Goal: Task Accomplishment & Management: Complete application form

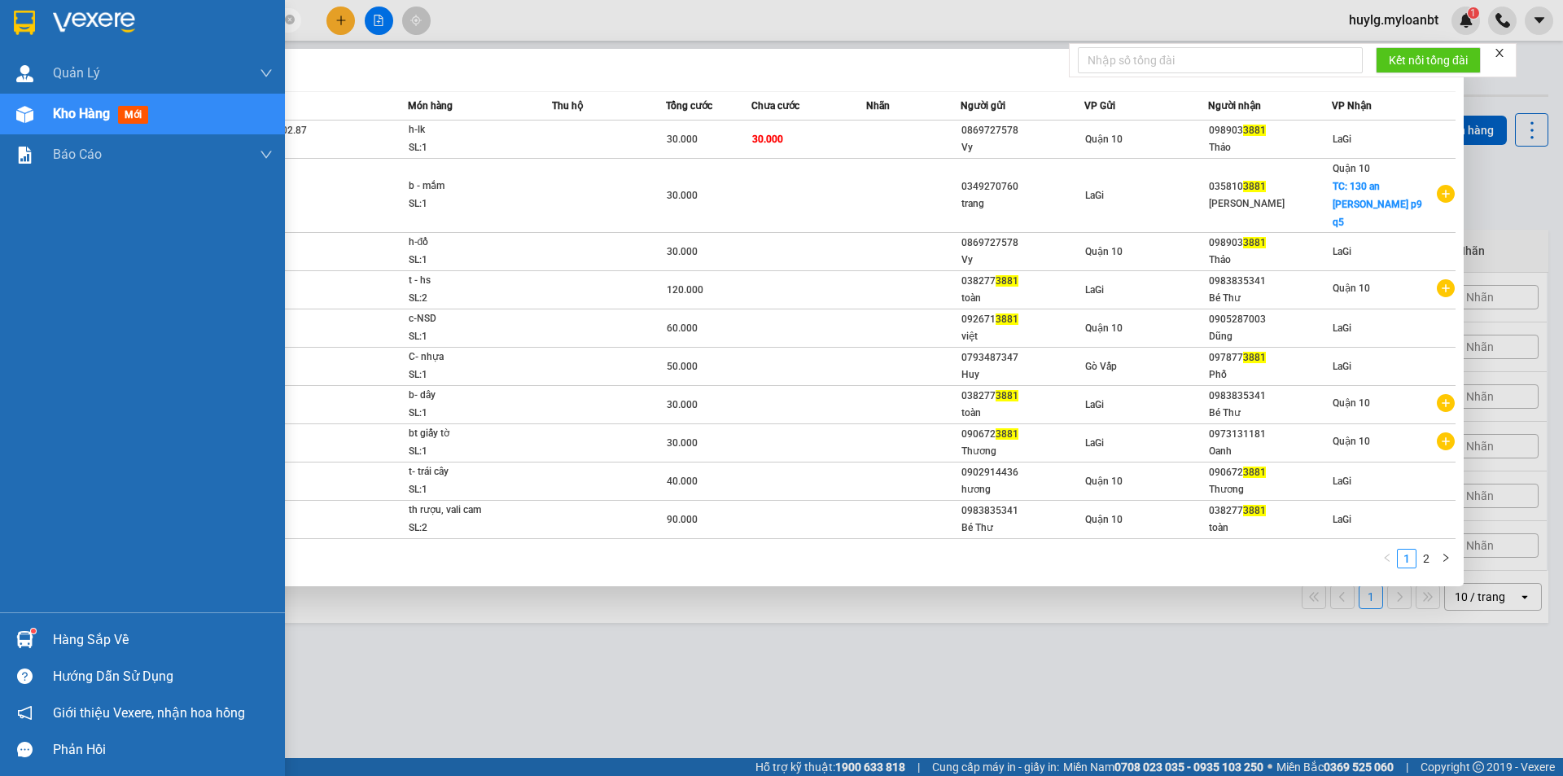
click at [48, 16] on section "Kết quả [PERSON_NAME] ( 19 ) Bộ lọc Mã ĐH Trạng thái Món hàng Thu hộ Tổng [PERS…" at bounding box center [781, 388] width 1563 height 776
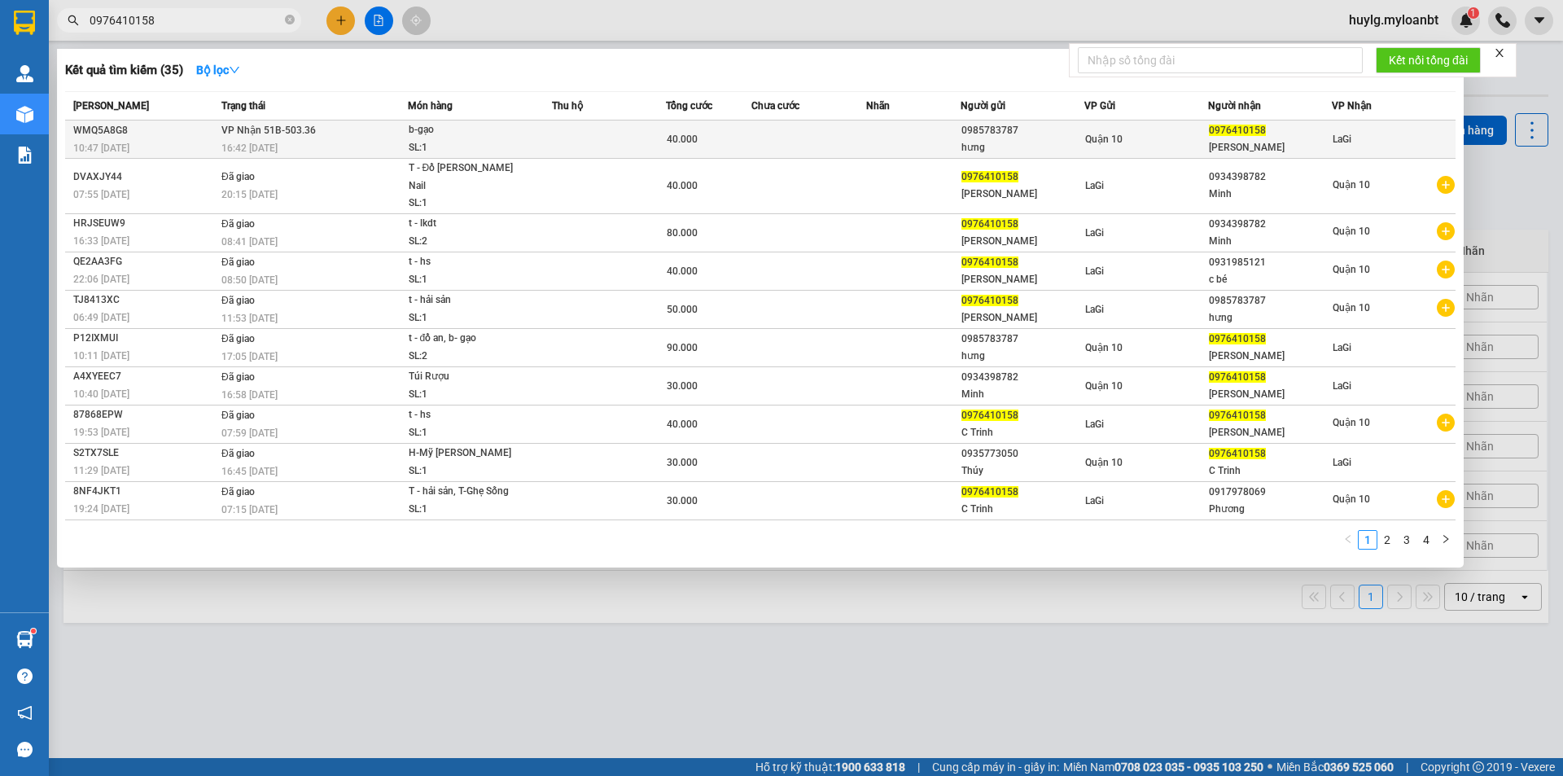
type input "0976410158"
click at [876, 138] on td at bounding box center [913, 140] width 95 height 38
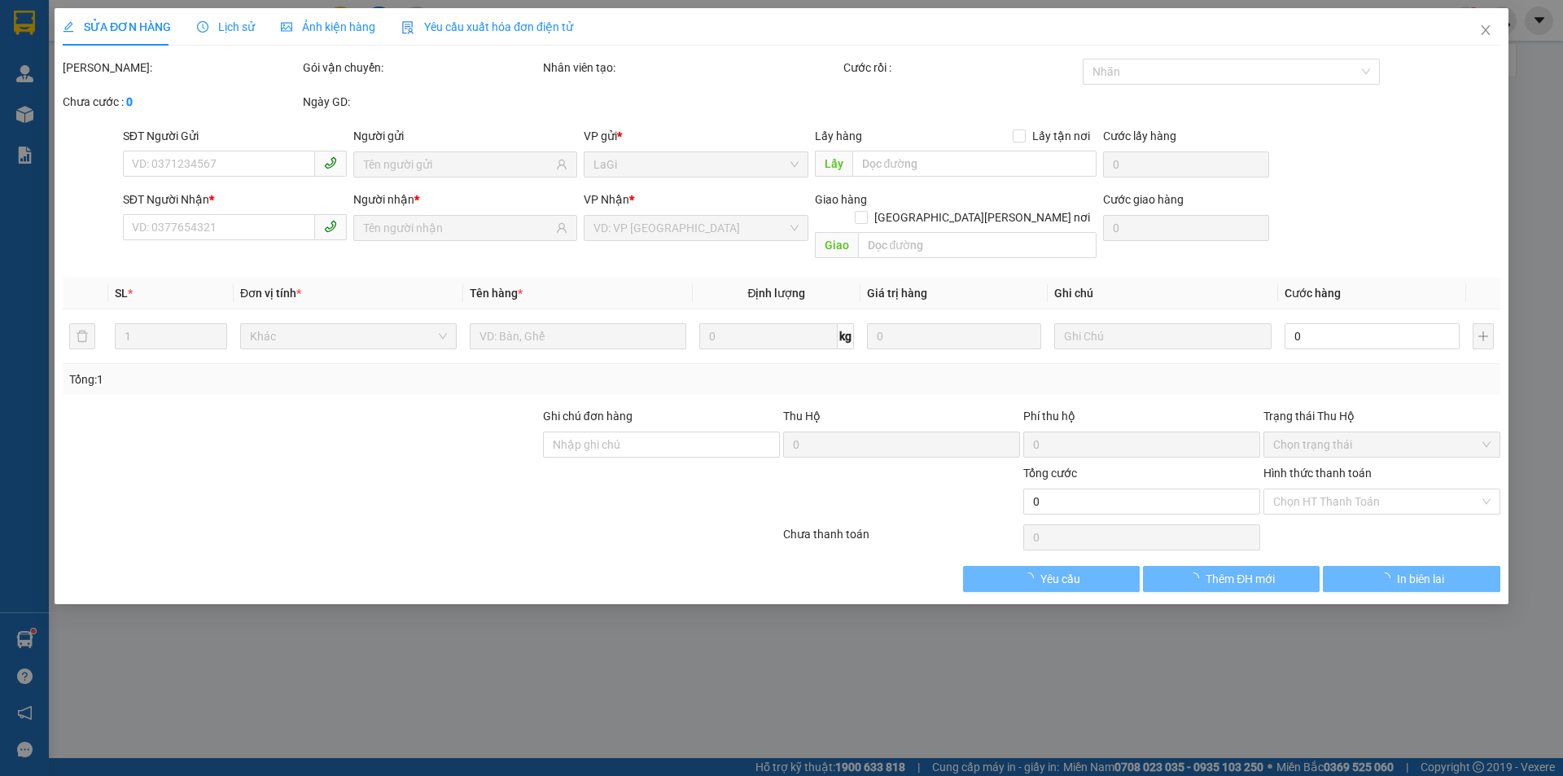
type input "0985783787"
type input "hưng"
type input "0976410158"
type input "[PERSON_NAME]"
type input "40.000"
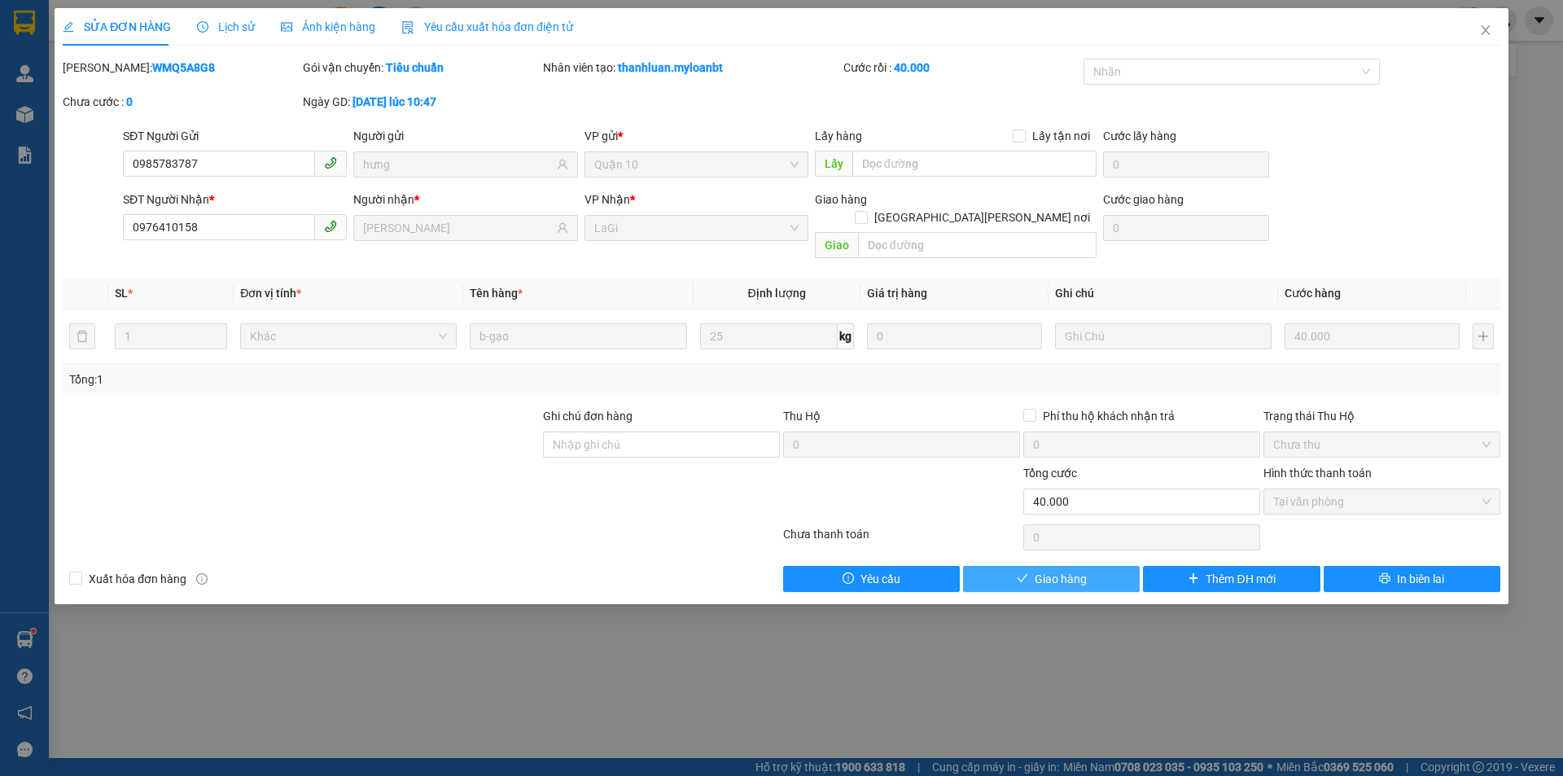
click at [1093, 566] on button "Giao hàng" at bounding box center [1051, 579] width 177 height 26
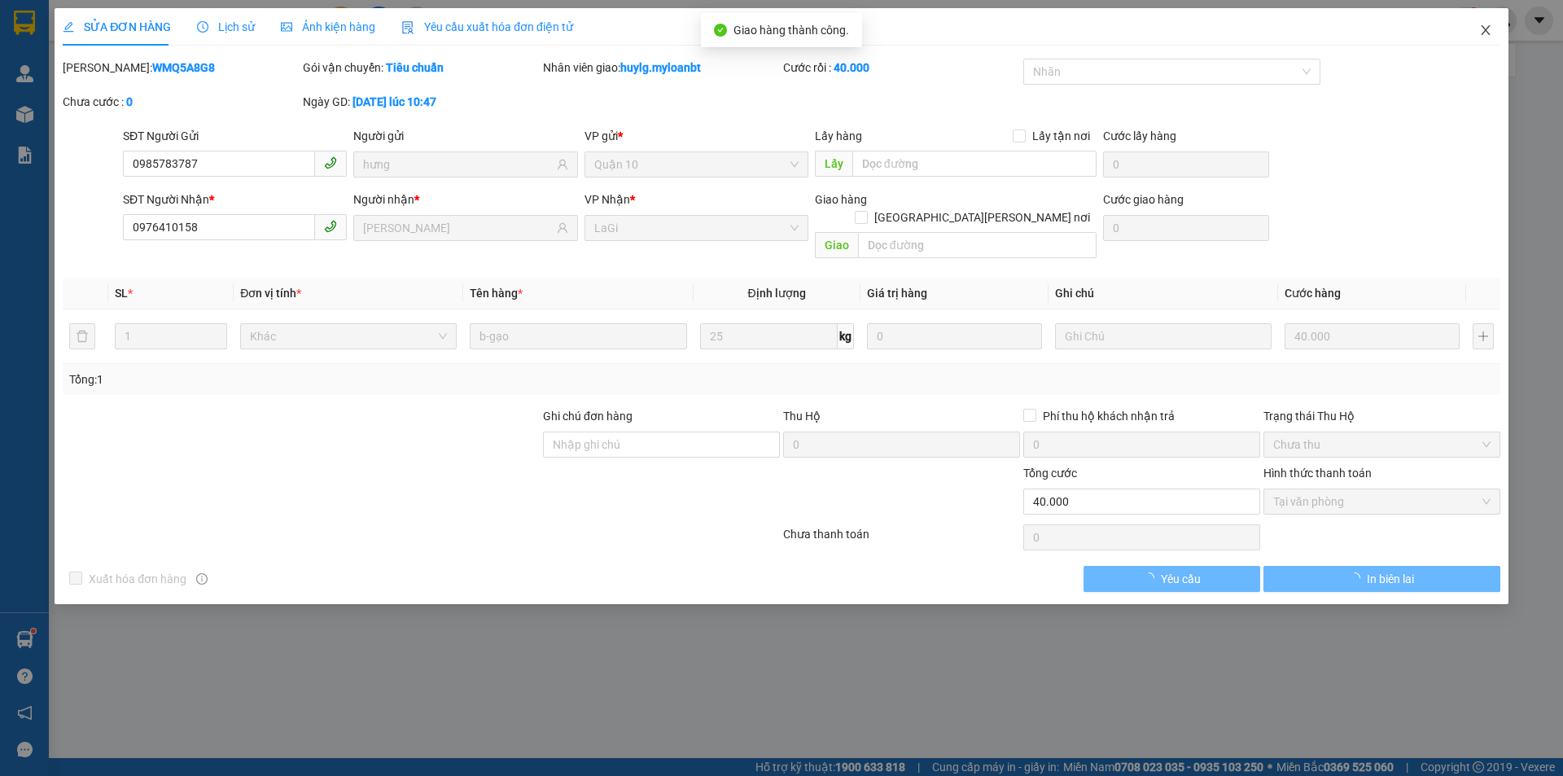
click at [1489, 22] on span "Close" at bounding box center [1486, 31] width 46 height 46
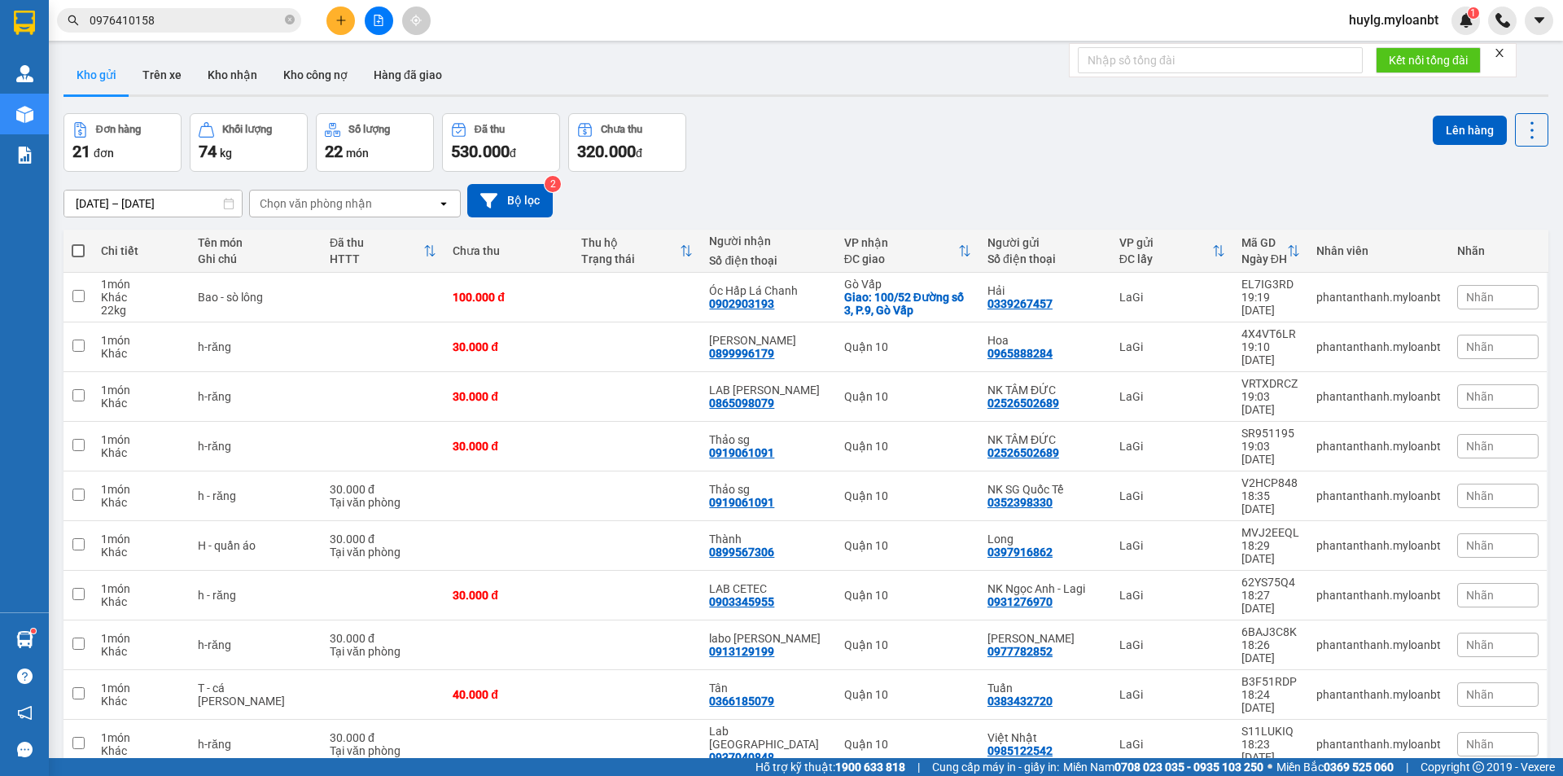
click at [178, 19] on input "0976410158" at bounding box center [186, 20] width 192 height 18
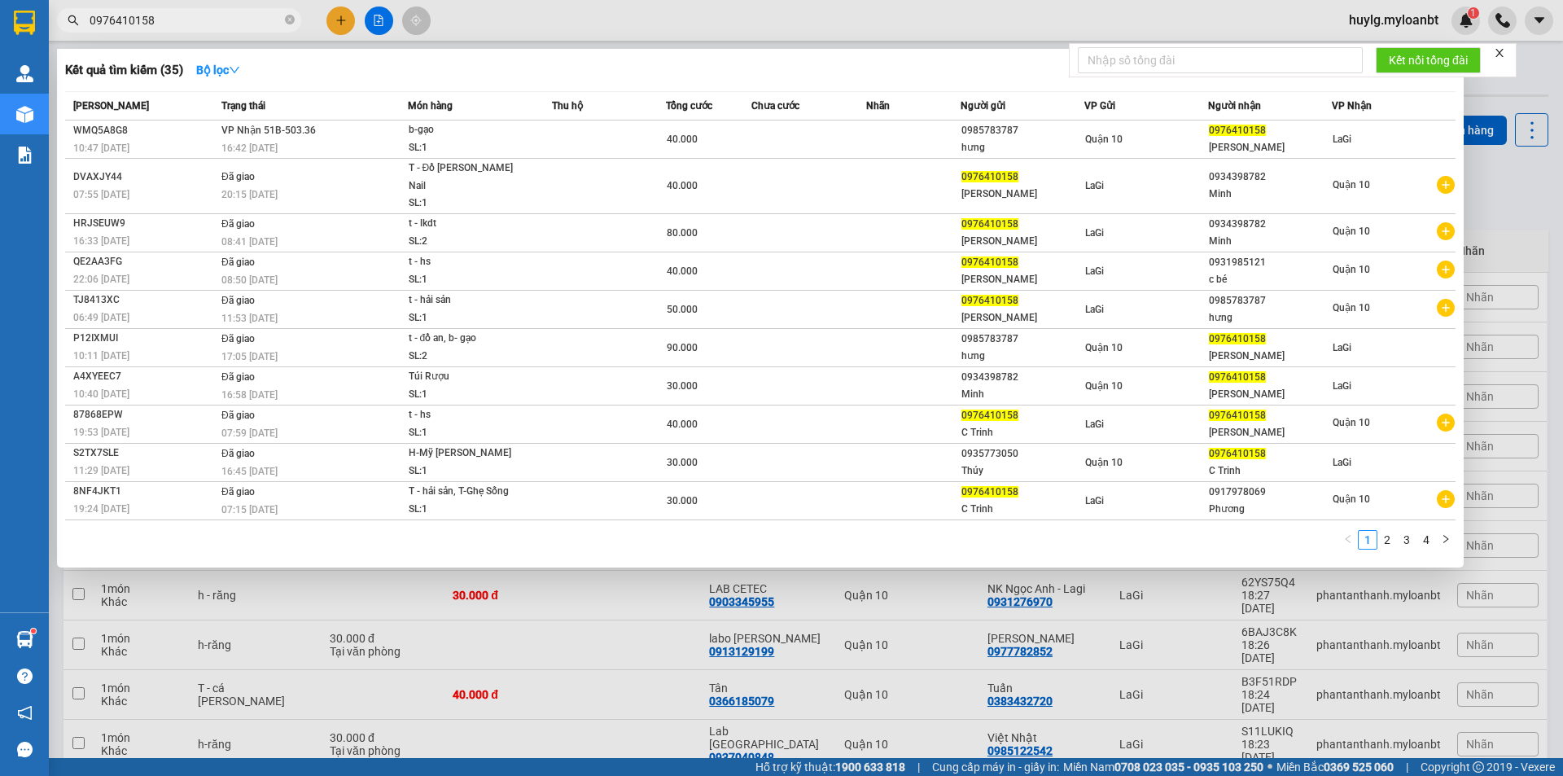
drag, startPoint x: 179, startPoint y: 18, endPoint x: 55, endPoint y: 13, distance: 123.9
click at [63, 17] on span "0976410158" at bounding box center [179, 20] width 244 height 24
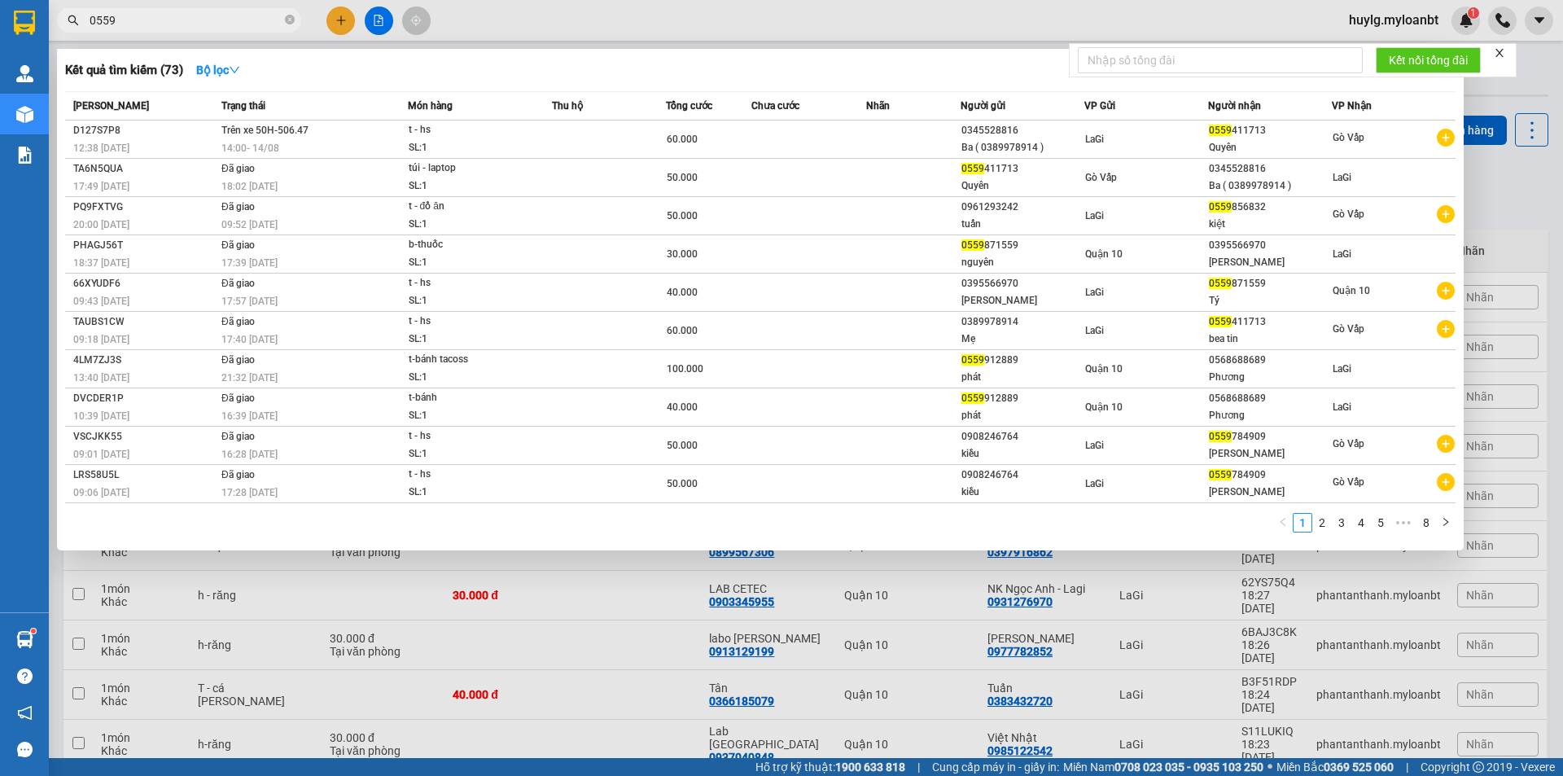
type input "0559"
